Goal: Check status

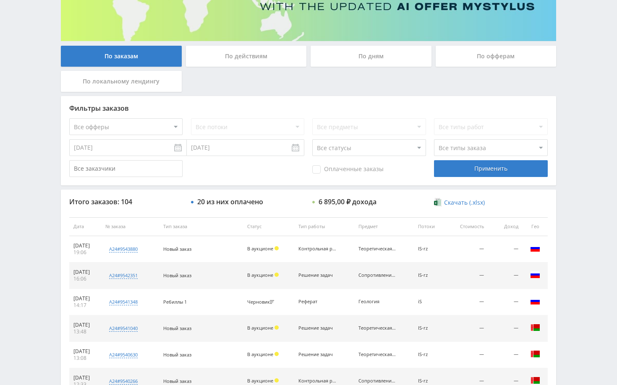
scroll to position [42, 0]
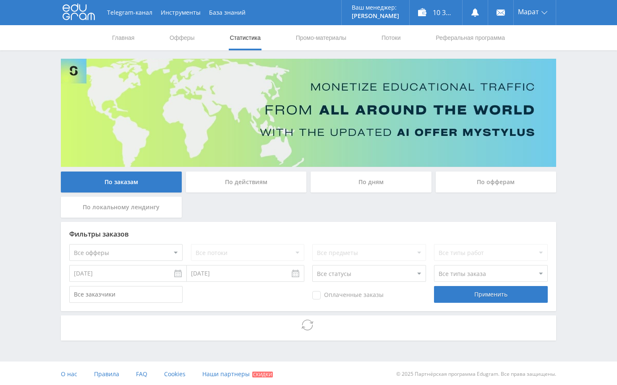
click at [577, 170] on div "Telegram-канал Инструменты База знаний Ваш менеджер: [PERSON_NAME] Online @edug…" at bounding box center [308, 193] width 617 height 387
